Goal: Task Accomplishment & Management: Manage account settings

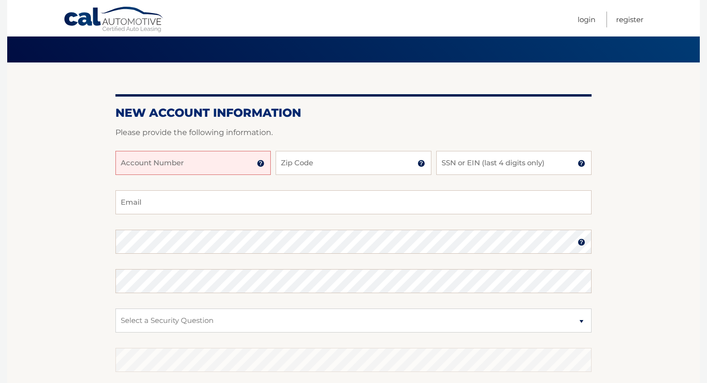
scroll to position [64, 0]
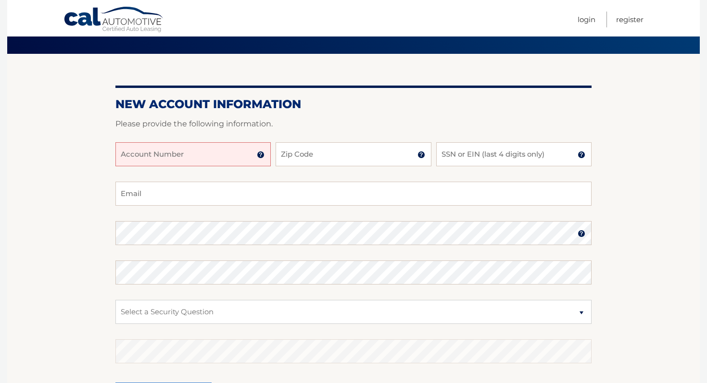
click at [188, 158] on input "Account Number" at bounding box center [192, 154] width 155 height 24
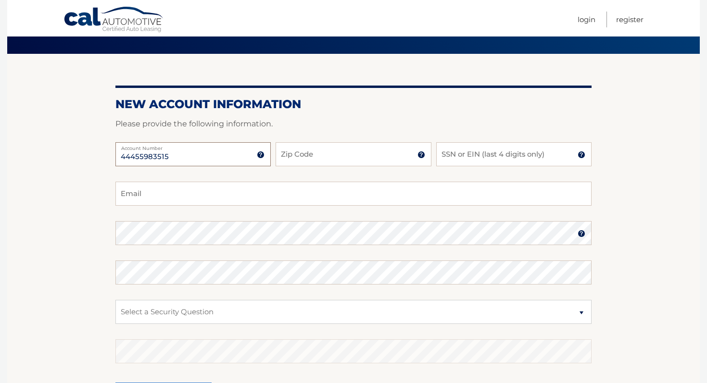
type input "44455983515"
click at [338, 158] on input "Zip Code" at bounding box center [353, 154] width 155 height 24
type input "14609"
type input "0288"
click at [315, 190] on input "Email" at bounding box center [353, 194] width 476 height 24
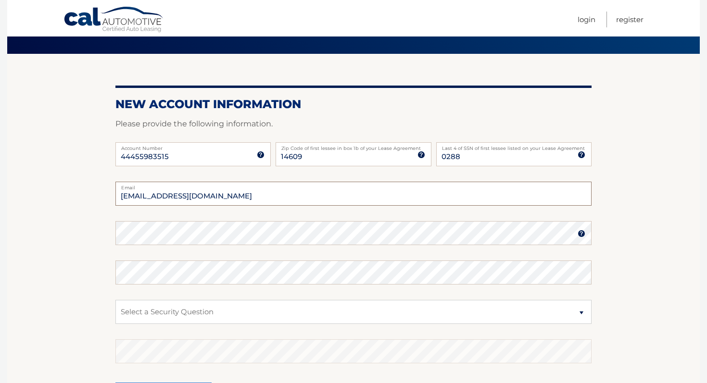
type input "lizburke2018@gmail.com"
click at [379, 312] on select "Select a Security Question What was the name of your elementary school? What is…" at bounding box center [353, 312] width 476 height 24
select select "2"
click at [115, 300] on select "Select a Security Question What was the name of your elementary school? What is…" at bounding box center [353, 312] width 476 height 24
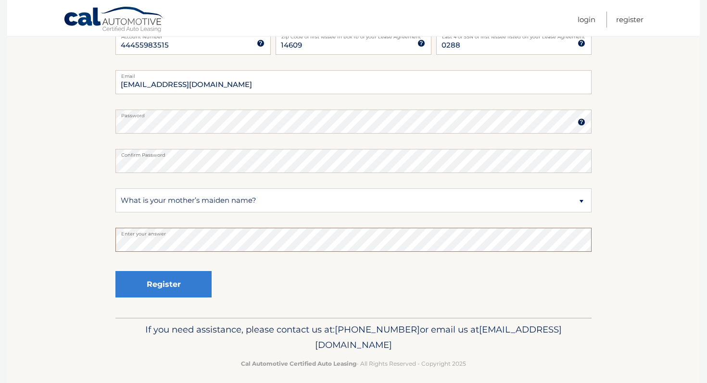
scroll to position [183, 0]
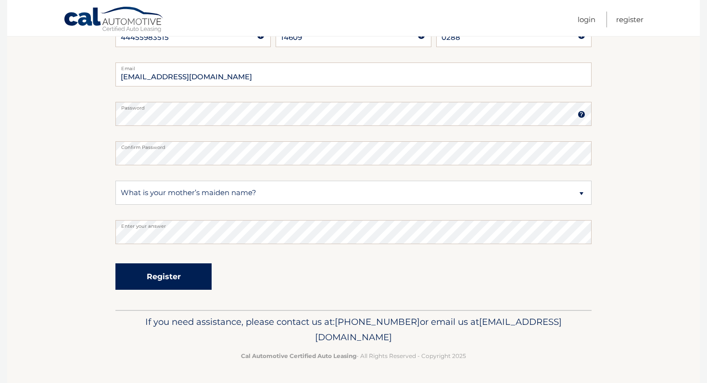
click at [176, 275] on button "Register" at bounding box center [163, 277] width 96 height 26
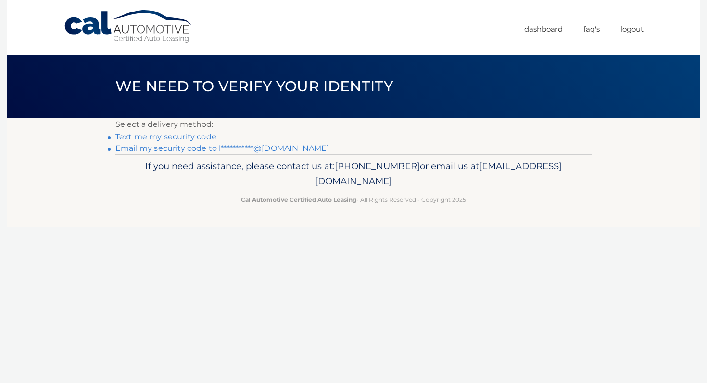
click at [193, 134] on link "Text me my security code" at bounding box center [165, 136] width 101 height 9
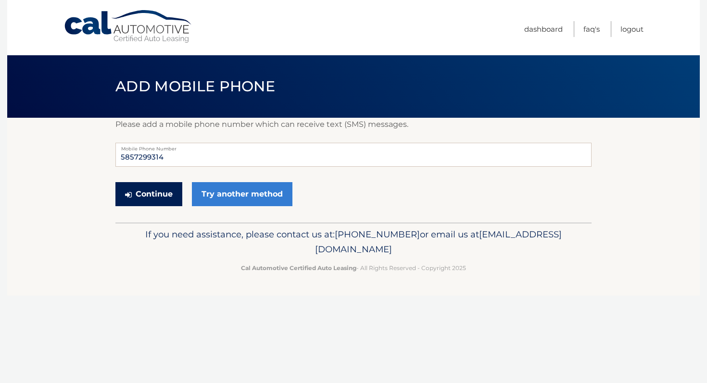
click at [158, 195] on button "Continue" at bounding box center [148, 194] width 67 height 24
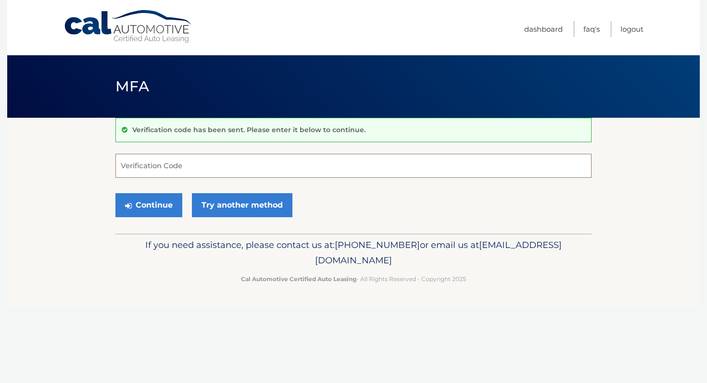
click at [178, 167] on input "Verification Code" at bounding box center [353, 166] width 476 height 24
type input "198185"
click at [156, 208] on button "Continue" at bounding box center [148, 205] width 67 height 24
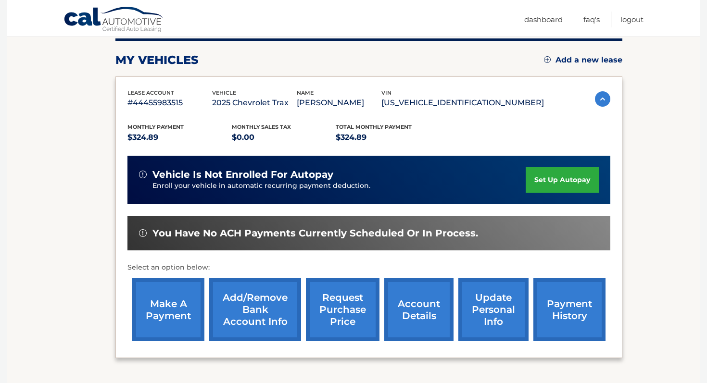
scroll to position [122, 0]
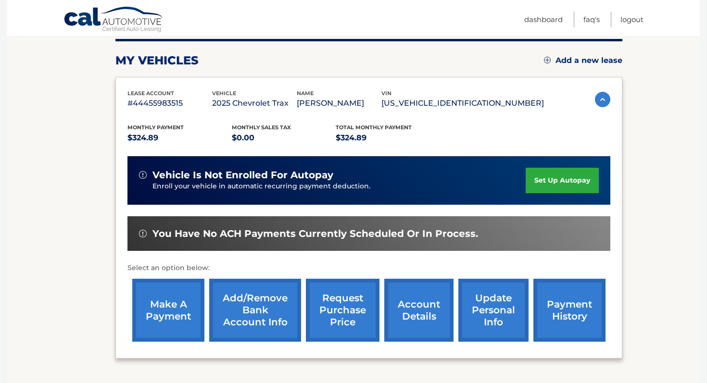
click at [549, 177] on link "set up autopay" at bounding box center [562, 180] width 73 height 25
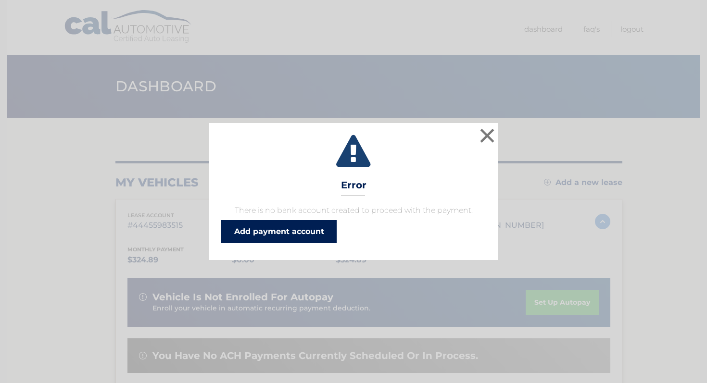
click at [314, 230] on link "Add payment account" at bounding box center [278, 231] width 115 height 23
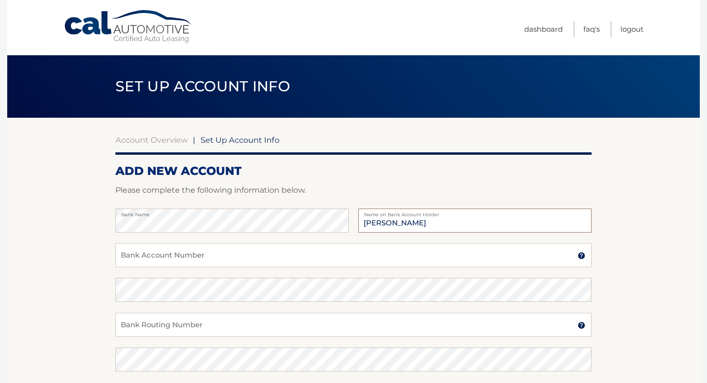
type input "[PERSON_NAME]"
click at [256, 255] on input "Bank Account Number" at bounding box center [353, 255] width 476 height 24
type input "4026830453"
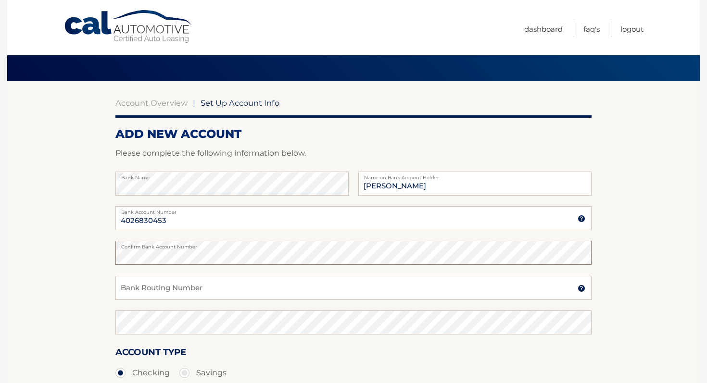
scroll to position [38, 0]
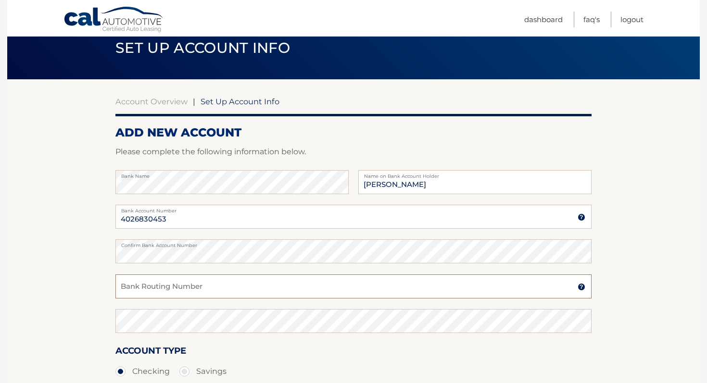
click at [235, 290] on input "Bank Routing Number" at bounding box center [353, 287] width 476 height 24
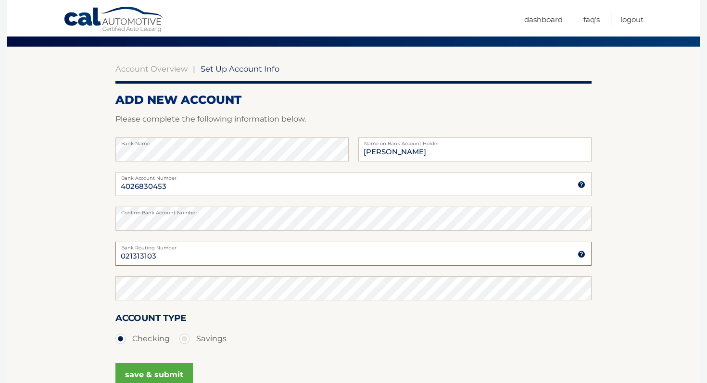
scroll to position [78, 0]
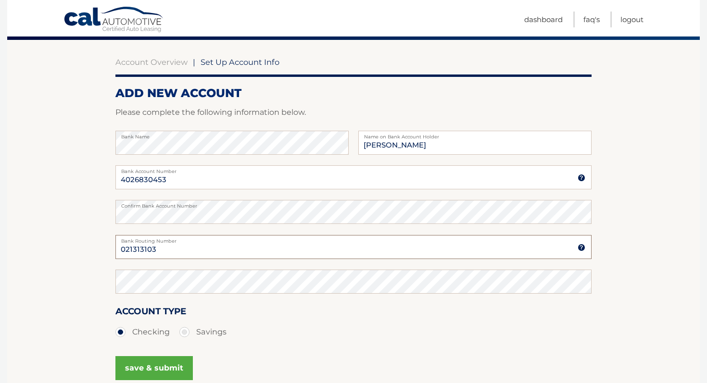
type input "021313103"
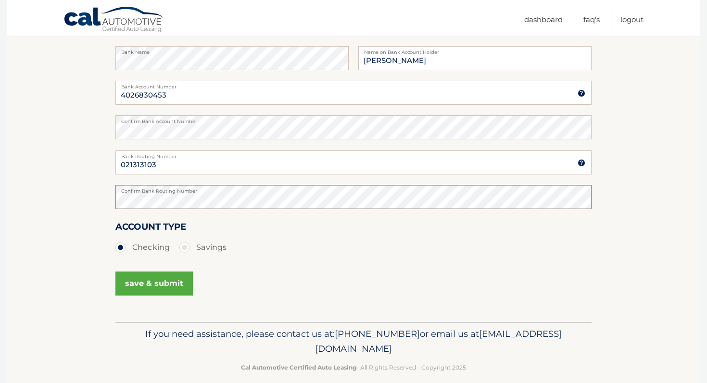
scroll to position [174, 0]
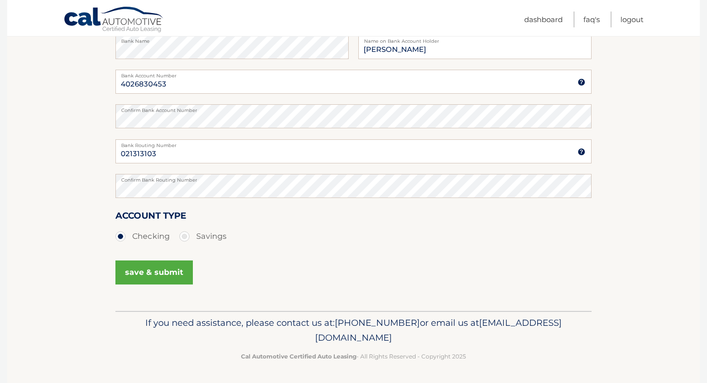
click at [158, 276] on button "save & submit" at bounding box center [153, 273] width 77 height 24
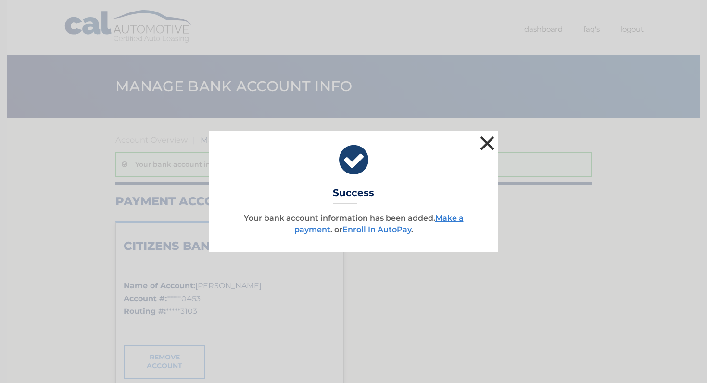
click at [493, 146] on button "×" at bounding box center [487, 143] width 19 height 19
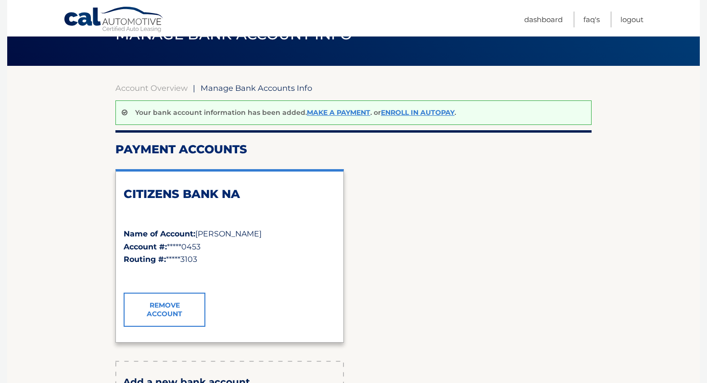
scroll to position [54, 0]
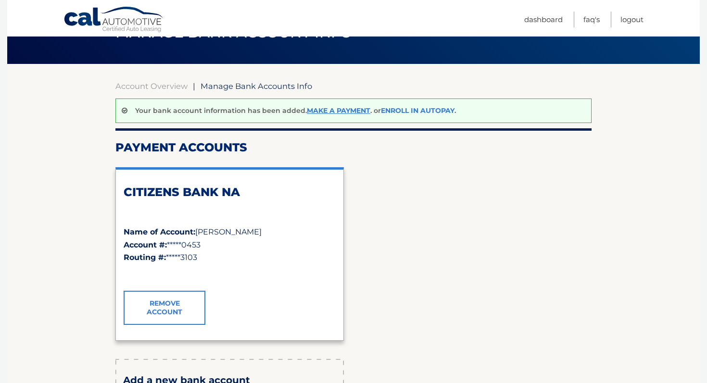
click at [404, 111] on link "Enroll In AutoPay" at bounding box center [418, 110] width 74 height 9
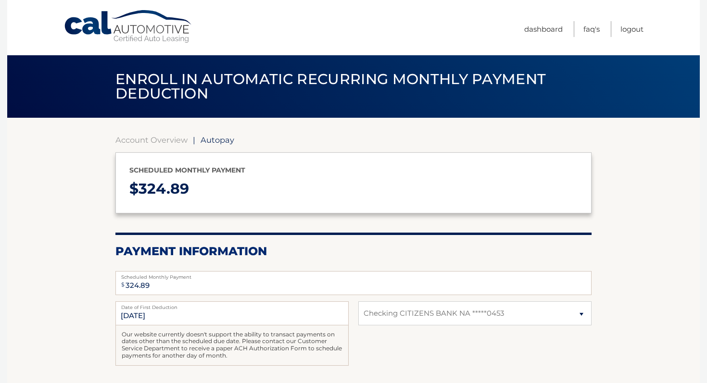
select select "OGJhMjE3N2MtN2U5Yy00MGI4LTgwN2ItZjBlOTEwOGJlZTVk"
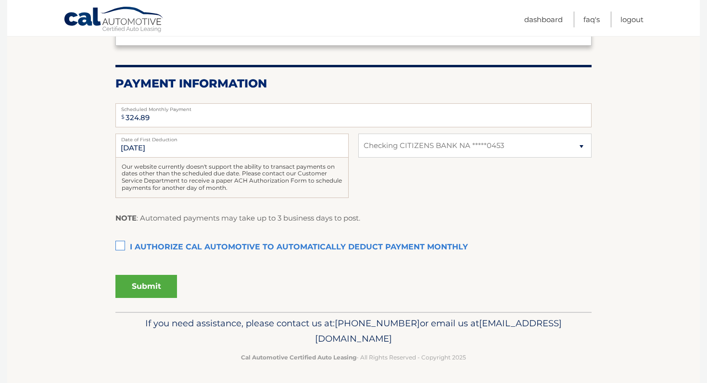
scroll to position [169, 0]
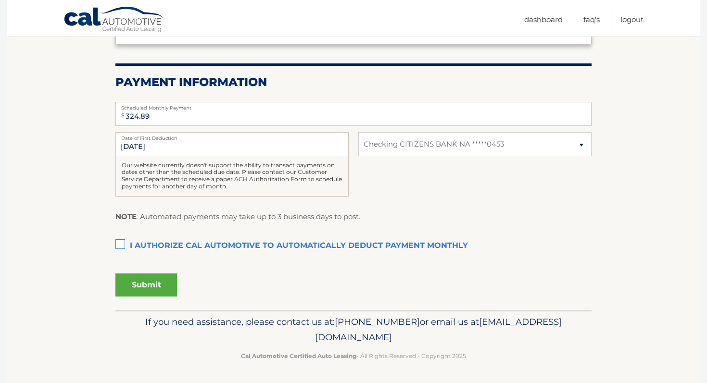
click at [337, 178] on div "Our website currently doesn't support the ability to transact payments on dates…" at bounding box center [231, 176] width 233 height 40
click at [305, 148] on input "9/22/2025" at bounding box center [231, 144] width 233 height 24
click at [381, 172] on div "9/22/2025 Date of First Deduction Our website currently doesn't support the abi…" at bounding box center [353, 169] width 476 height 75
click at [117, 244] on label "I authorize cal automotive to automatically deduct payment monthly This checkbo…" at bounding box center [353, 246] width 476 height 19
click at [0, 0] on input "I authorize cal automotive to automatically deduct payment monthly This checkbo…" at bounding box center [0, 0] width 0 height 0
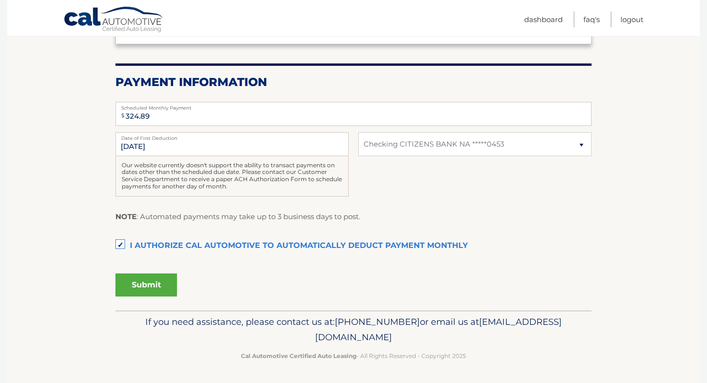
click at [142, 283] on button "Submit" at bounding box center [146, 285] width 62 height 23
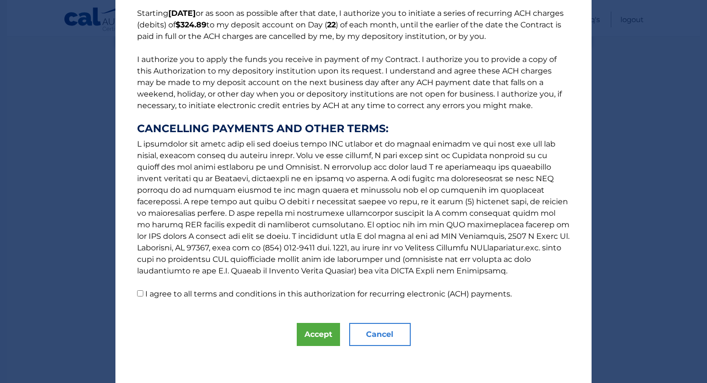
scroll to position [82, 0]
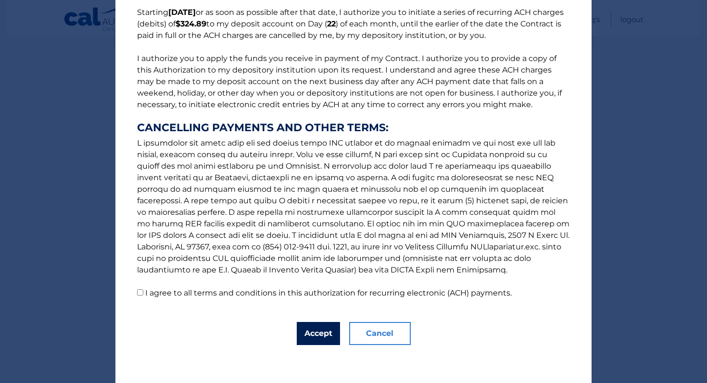
click at [322, 332] on button "Accept" at bounding box center [318, 333] width 43 height 23
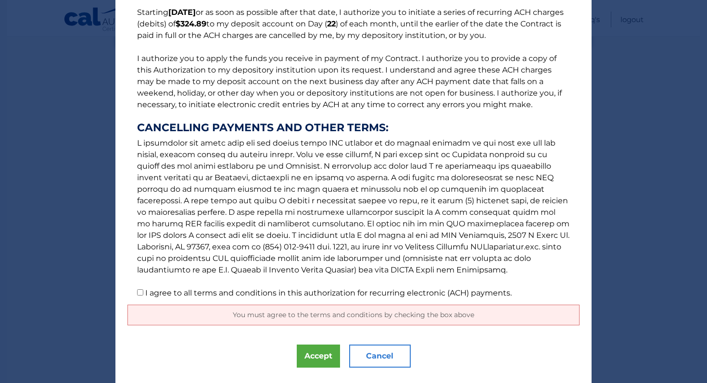
click at [253, 295] on label "I agree to all terms and conditions in this authorization for recurring electro…" at bounding box center [328, 293] width 367 height 9
click at [143, 295] on input "I agree to all terms and conditions in this authorization for recurring electro…" at bounding box center [140, 293] width 6 height 6
checkbox input "true"
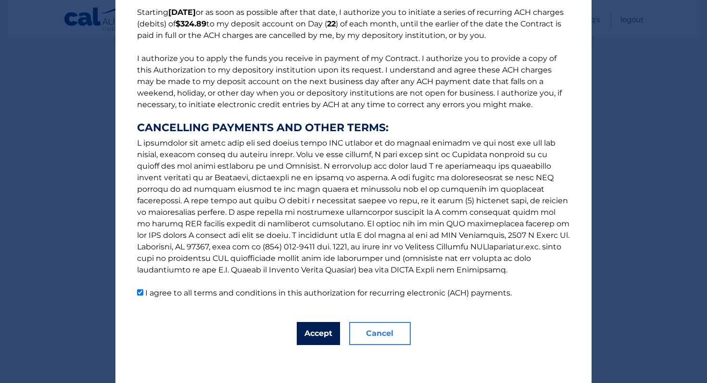
click at [313, 330] on button "Accept" at bounding box center [318, 333] width 43 height 23
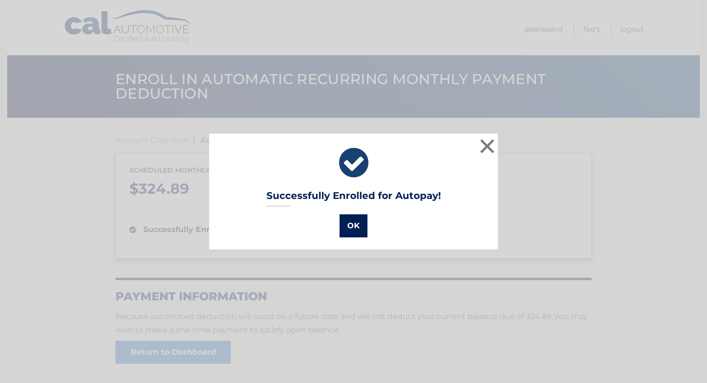
click at [348, 230] on button "OK" at bounding box center [354, 226] width 28 height 23
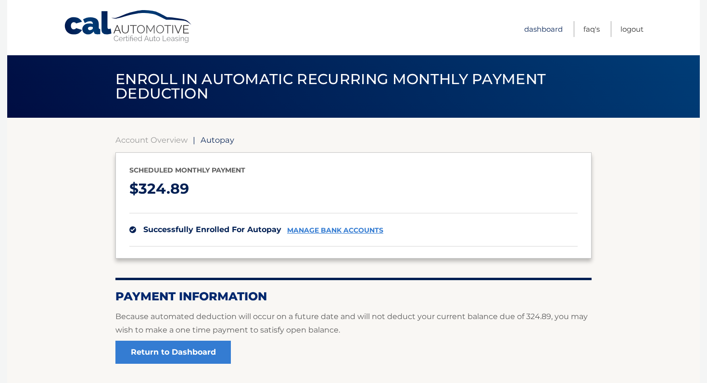
click at [530, 27] on link "Dashboard" at bounding box center [543, 29] width 38 height 16
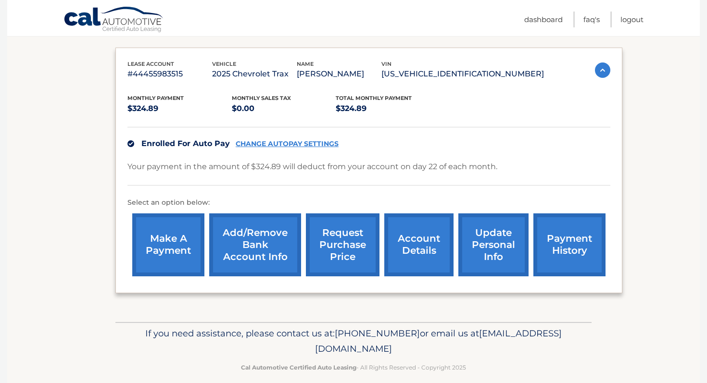
scroll to position [163, 0]
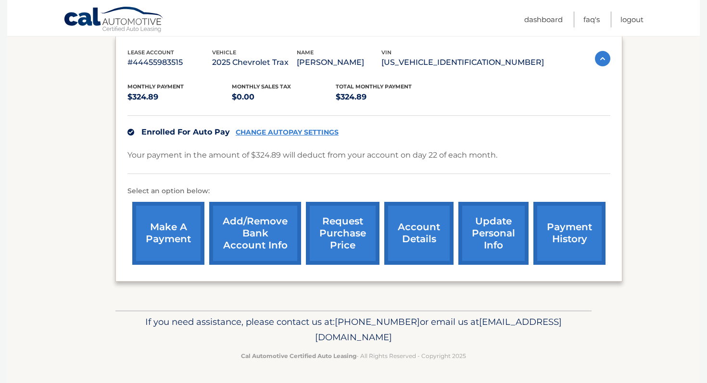
click at [563, 214] on link "payment history" at bounding box center [569, 233] width 72 height 63
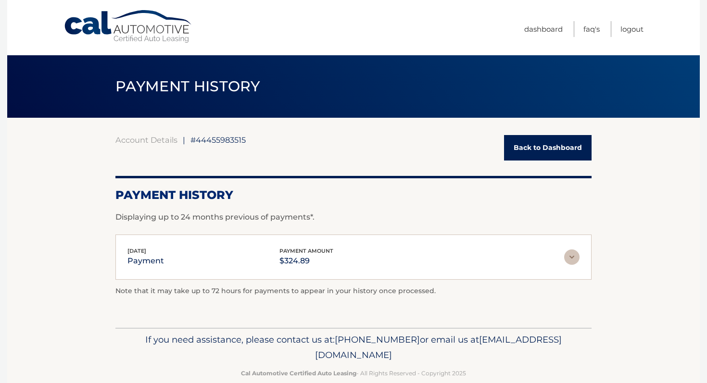
scroll to position [17, 0]
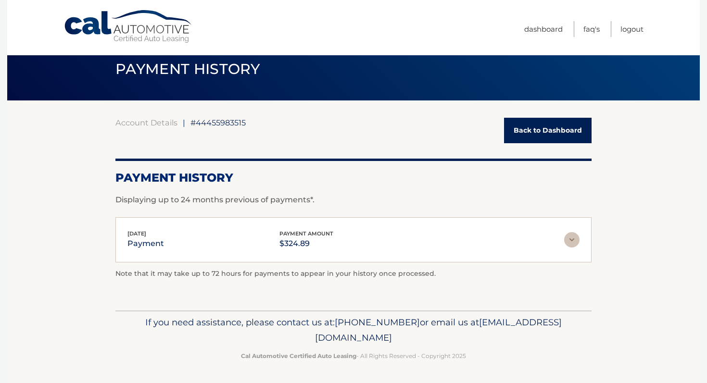
click at [570, 238] on img at bounding box center [571, 239] width 15 height 15
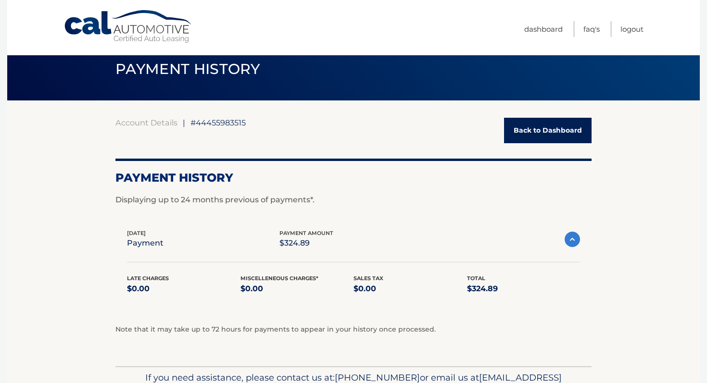
click at [572, 239] on img at bounding box center [572, 239] width 15 height 15
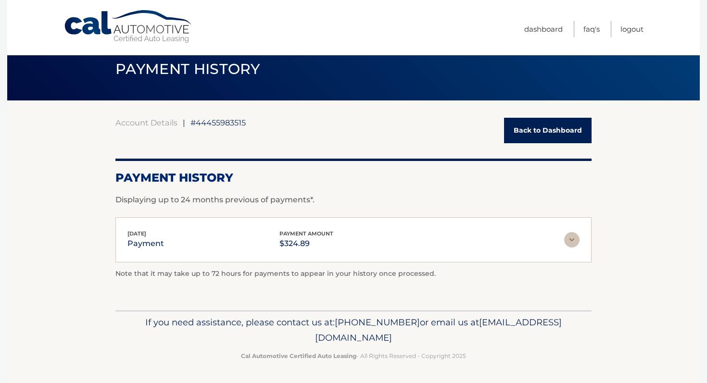
click at [513, 128] on link "Back to Dashboard" at bounding box center [548, 130] width 88 height 25
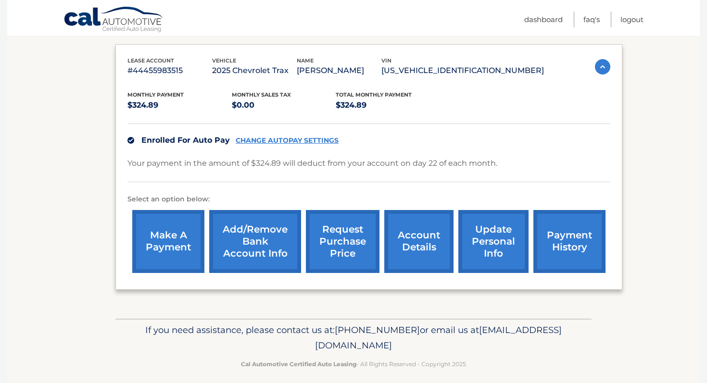
scroll to position [157, 0]
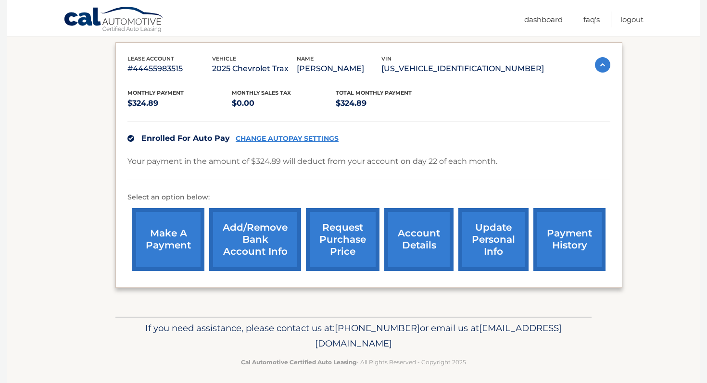
click at [161, 230] on link "make a payment" at bounding box center [168, 239] width 72 height 63
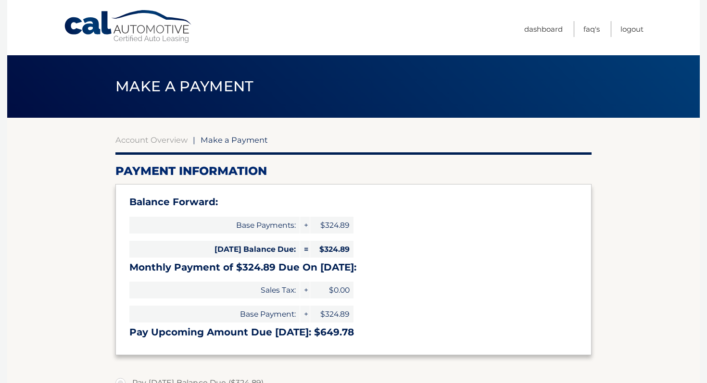
select select "OGJhMjE3N2MtN2U5Yy00MGI4LTgwN2ItZjBlOTEwOGJlZTVk"
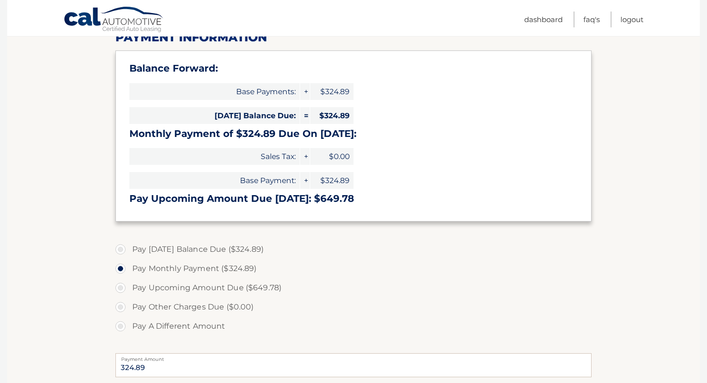
scroll to position [136, 0]
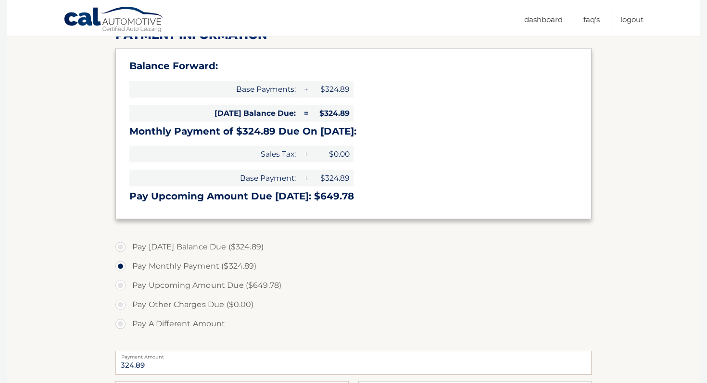
click at [333, 110] on span "$324.89" at bounding box center [331, 113] width 43 height 17
click at [244, 248] on label "Pay [DATE] Balance Due ($324.89)" at bounding box center [353, 247] width 476 height 19
click at [129, 248] on input "Pay Today's Balance Due ($324.89)" at bounding box center [124, 245] width 10 height 15
radio input "true"
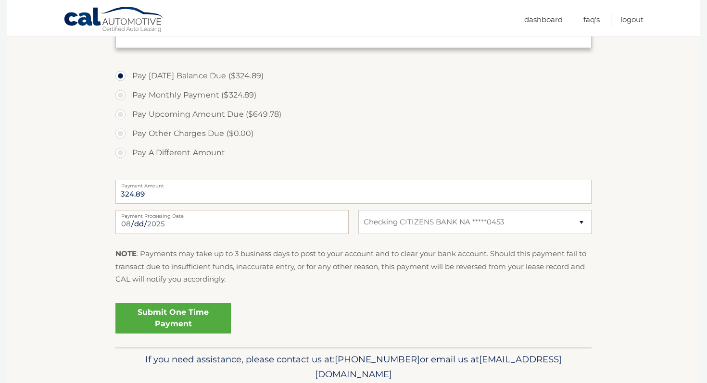
scroll to position [314, 0]
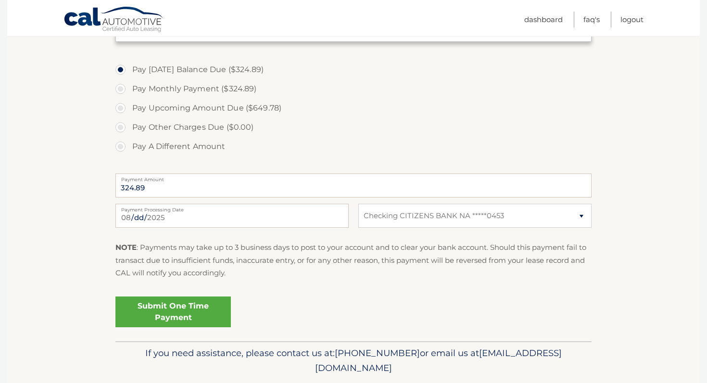
click at [205, 314] on link "Submit One Time Payment" at bounding box center [172, 312] width 115 height 31
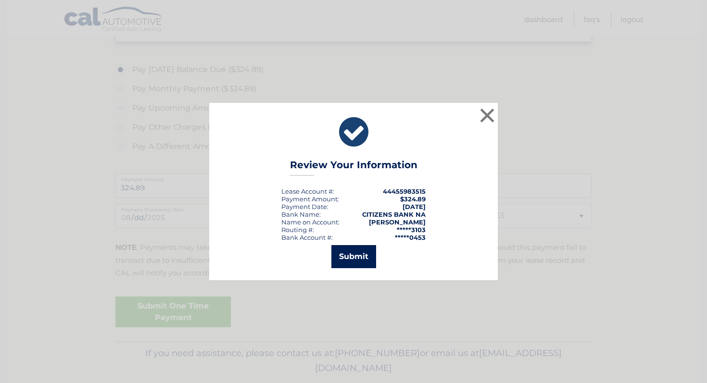
click at [350, 255] on button "Submit" at bounding box center [353, 256] width 45 height 23
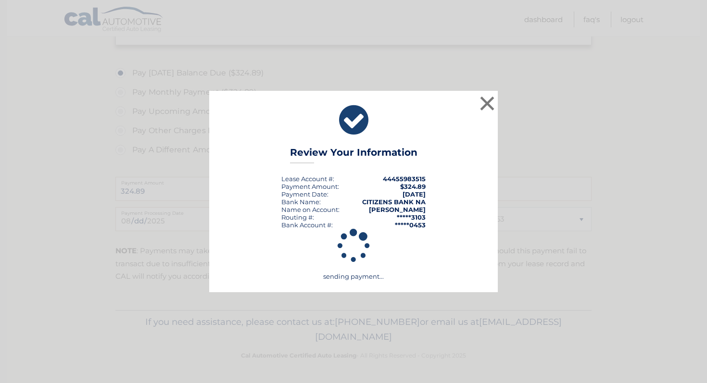
scroll to position [310, 0]
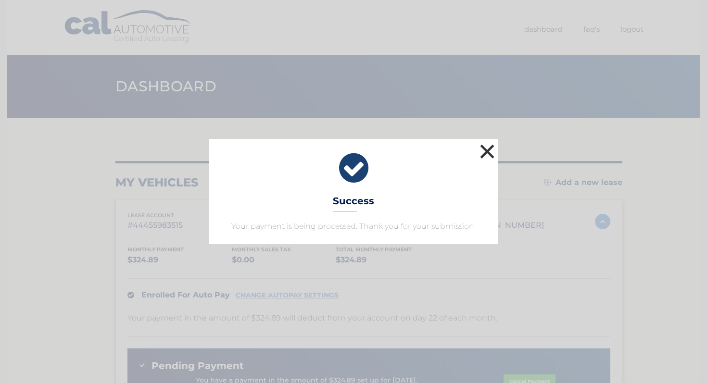
click at [487, 148] on button "×" at bounding box center [487, 151] width 19 height 19
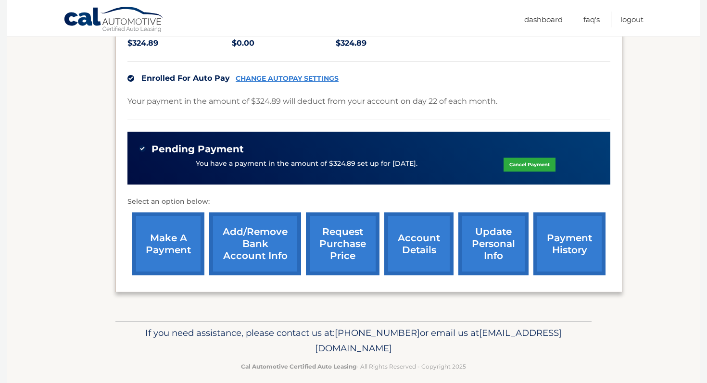
scroll to position [228, 0]
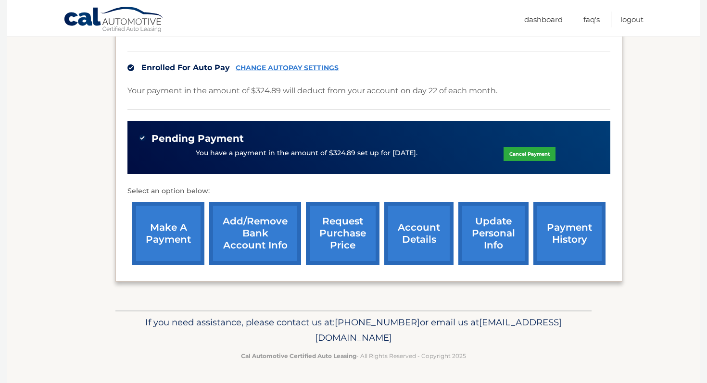
click at [177, 238] on link "make a payment" at bounding box center [168, 233] width 72 height 63
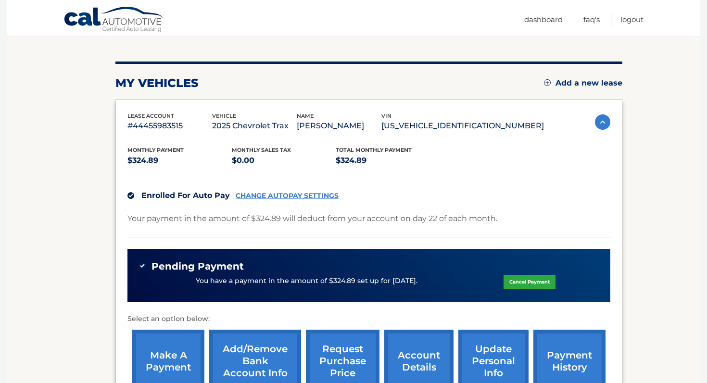
scroll to position [97, 0]
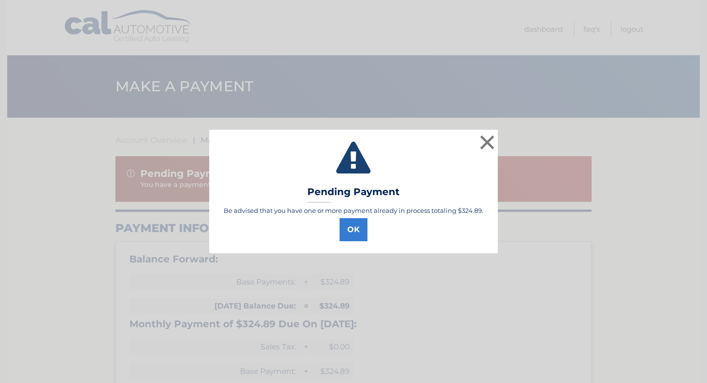
select select "OGJhMjE3N2MtN2U5Yy00MGI4LTgwN2ItZjBlOTEwOGJlZTVk"
click at [347, 234] on button "OK" at bounding box center [354, 229] width 28 height 23
